Goal: Task Accomplishment & Management: Use online tool/utility

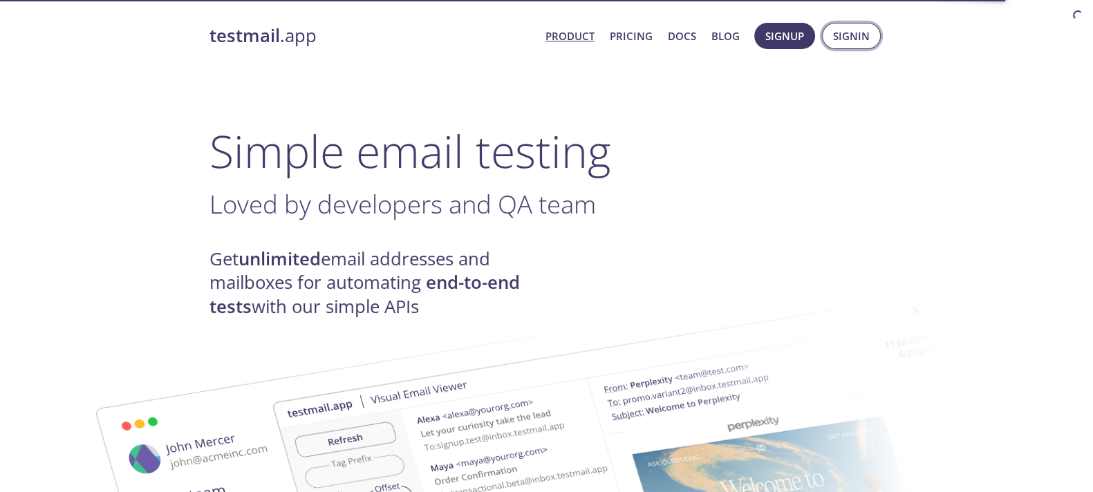
click at [873, 40] on button "Signin" at bounding box center [851, 36] width 59 height 26
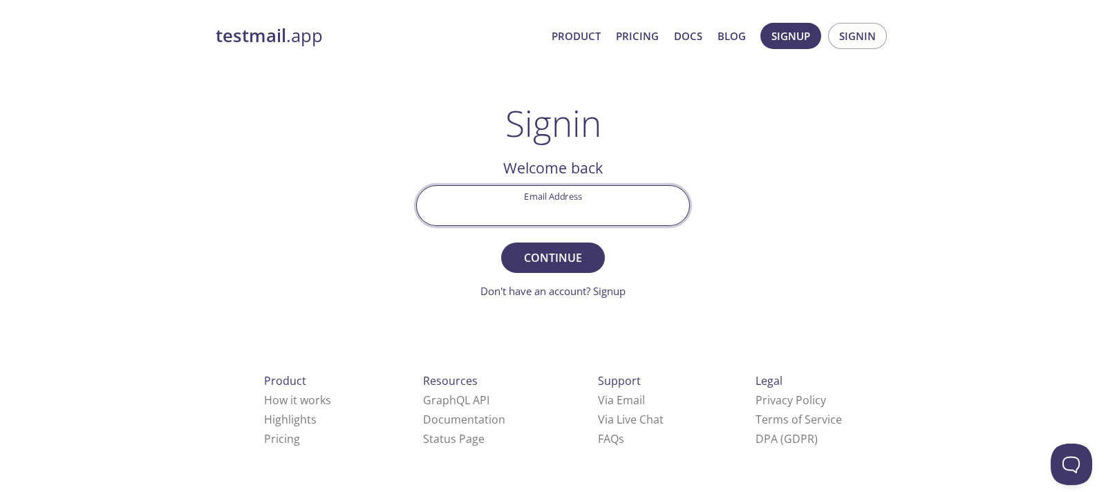
click at [528, 194] on input "Email Address" at bounding box center [553, 205] width 272 height 39
click at [528, 194] on input "rl" at bounding box center [553, 205] width 272 height 39
type input "[EMAIL_ADDRESS][DOMAIN_NAME]"
click at [548, 249] on span "Continue" at bounding box center [552, 257] width 73 height 19
click at [548, 249] on form "Email Address [EMAIL_ADDRESS][DOMAIN_NAME] Continue Don't have an account? Sign…" at bounding box center [553, 242] width 274 height 114
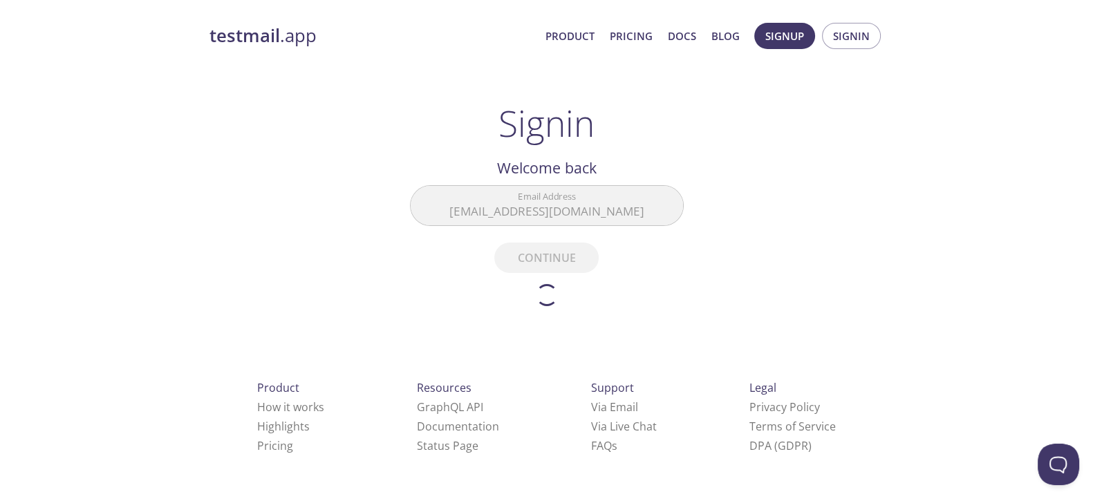
click at [548, 249] on form "Email Address [EMAIL_ADDRESS][DOMAIN_NAME] Continue Don't have an account? Sign…" at bounding box center [547, 245] width 274 height 121
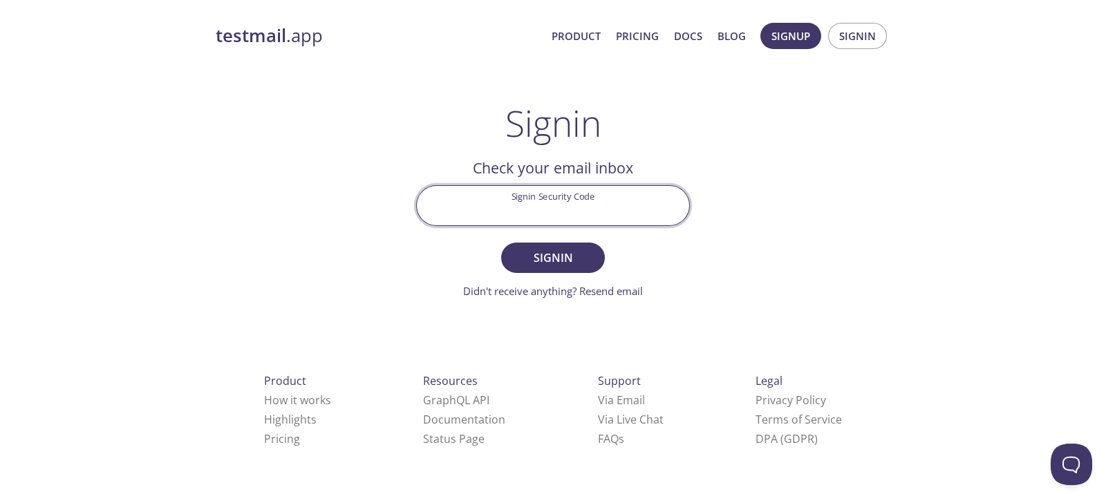
click at [563, 202] on input "Signin Security Code" at bounding box center [553, 205] width 272 height 39
paste input "6TYNQRX"
type input "6TYNQRX"
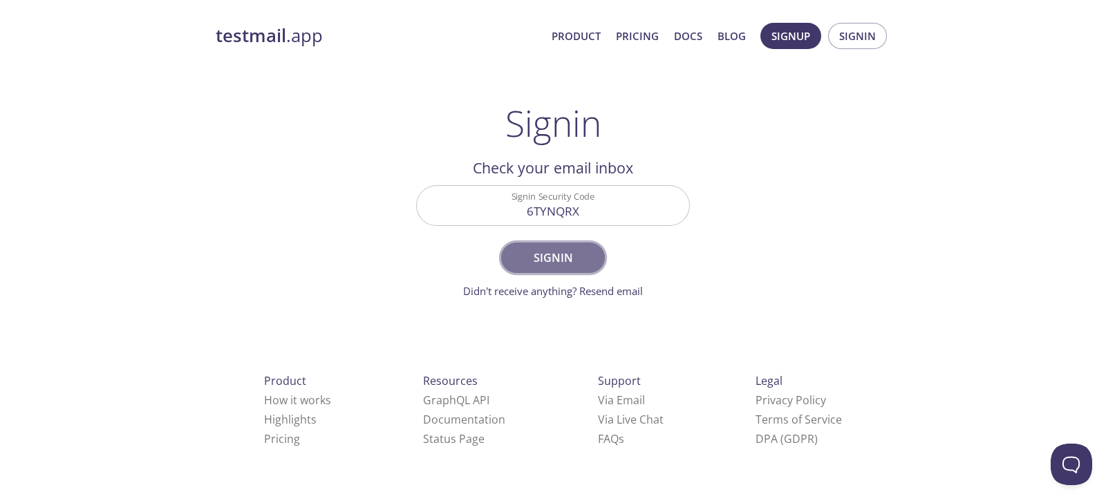
click at [540, 257] on span "Signin" at bounding box center [552, 257] width 73 height 19
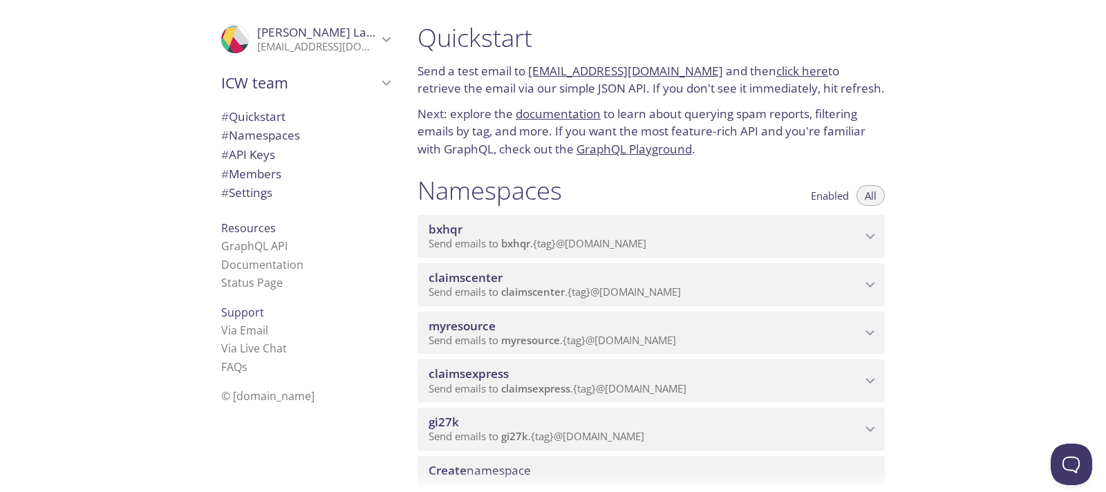
click at [539, 333] on span "myresource" at bounding box center [530, 340] width 59 height 14
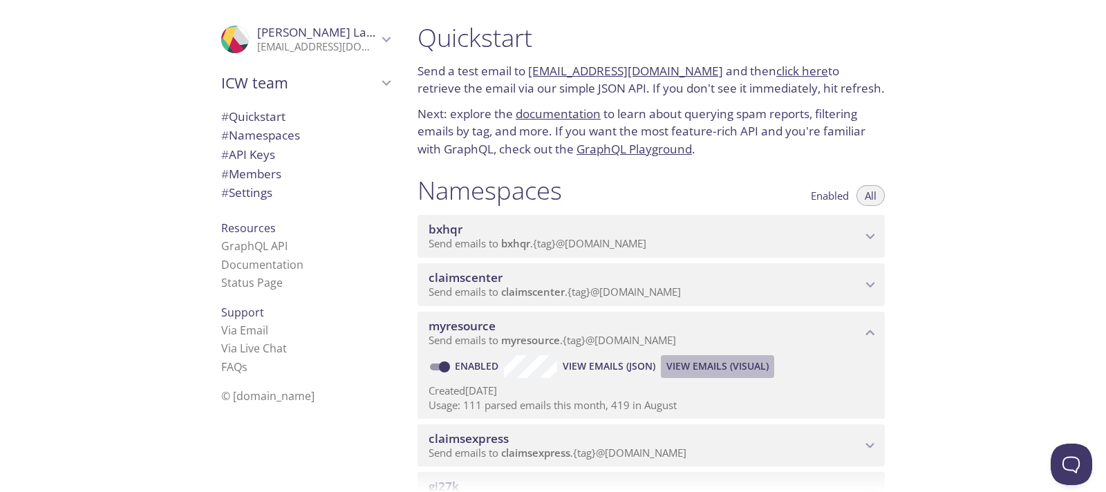
click at [681, 362] on span "View Emails (Visual)" at bounding box center [717, 366] width 102 height 17
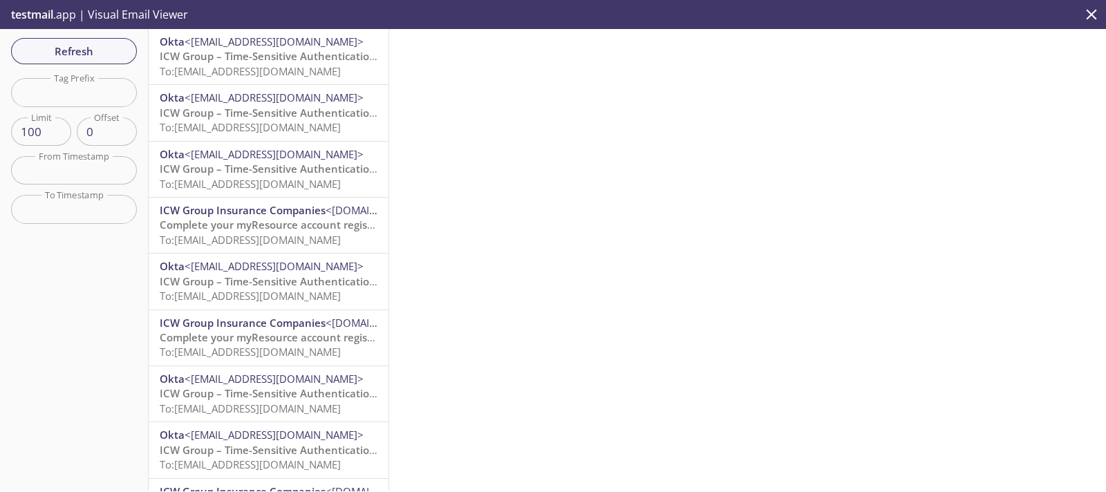
click at [190, 66] on span "To: [EMAIL_ADDRESS][DOMAIN_NAME]" at bounding box center [250, 71] width 181 height 14
